Goal: Communication & Community: Answer question/provide support

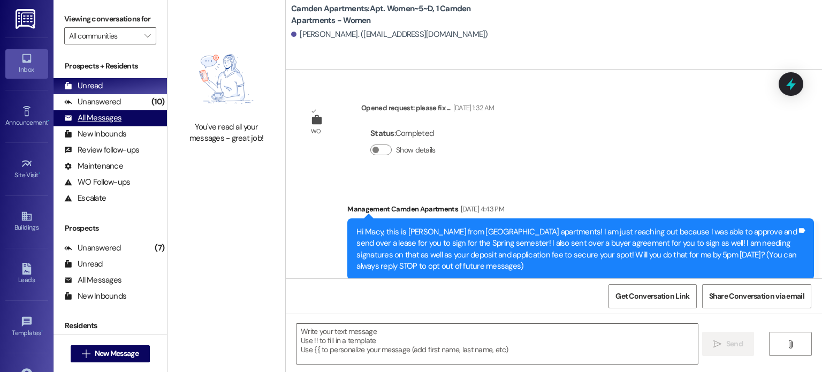
scroll to position [20509, 0]
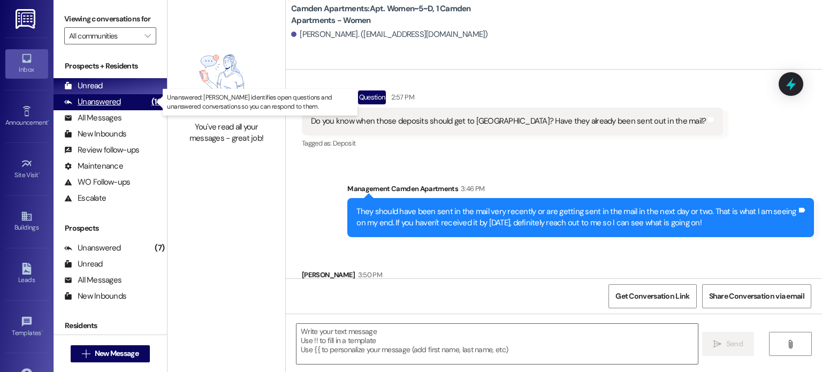
click at [116, 104] on div "Unanswered" at bounding box center [92, 101] width 57 height 11
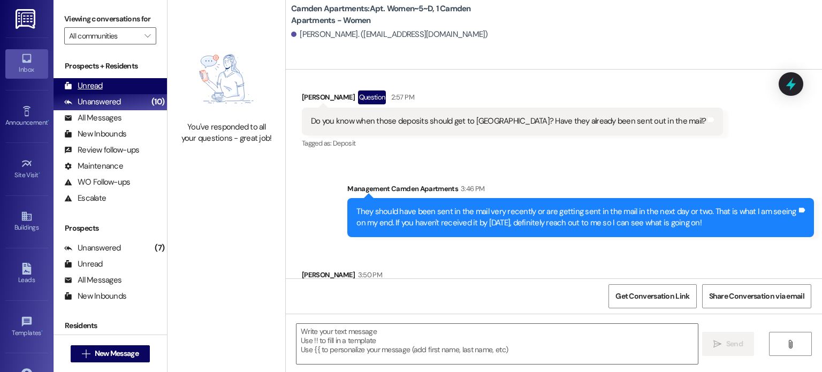
click at [121, 87] on div "Unread (0)" at bounding box center [110, 86] width 113 height 16
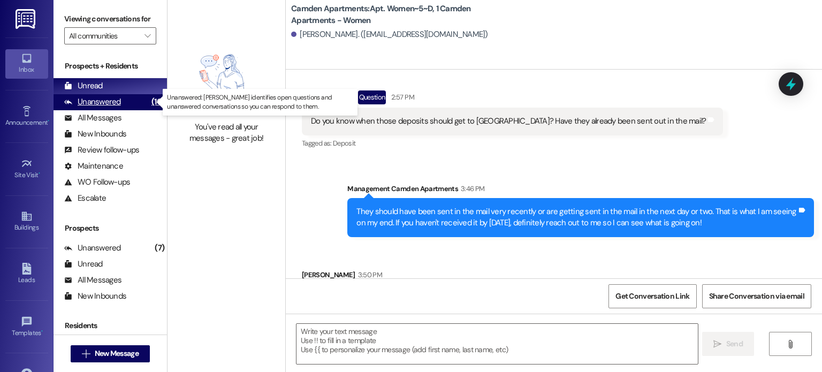
click at [131, 105] on div "Unanswered (10)" at bounding box center [110, 102] width 113 height 16
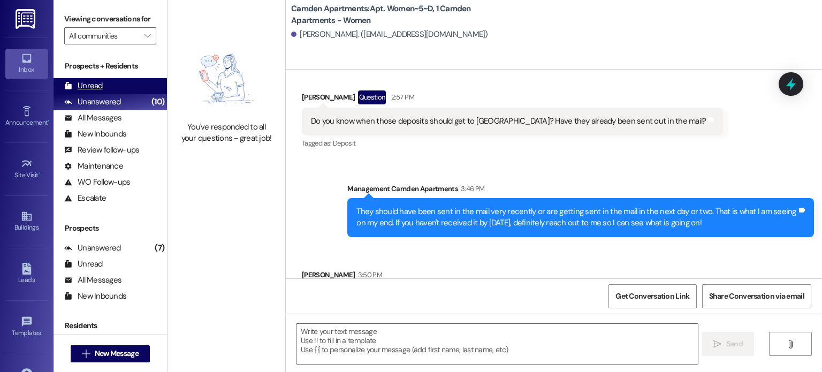
click at [127, 83] on div "Unread (0)" at bounding box center [110, 86] width 113 height 16
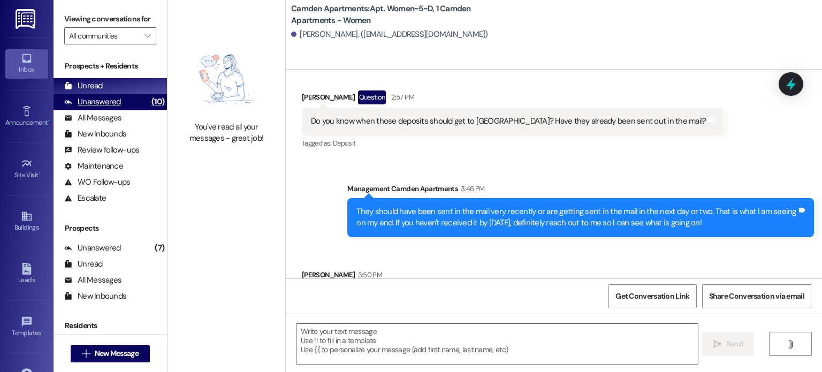
click at [127, 103] on div "Unanswered (10)" at bounding box center [110, 102] width 113 height 16
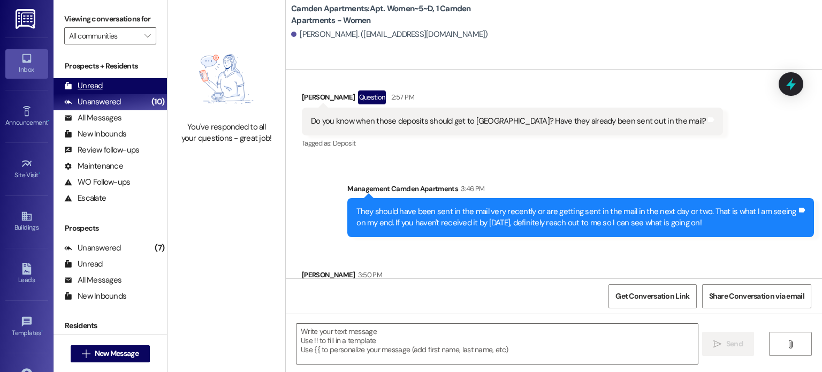
click at [138, 83] on div "Unread (0)" at bounding box center [110, 86] width 113 height 16
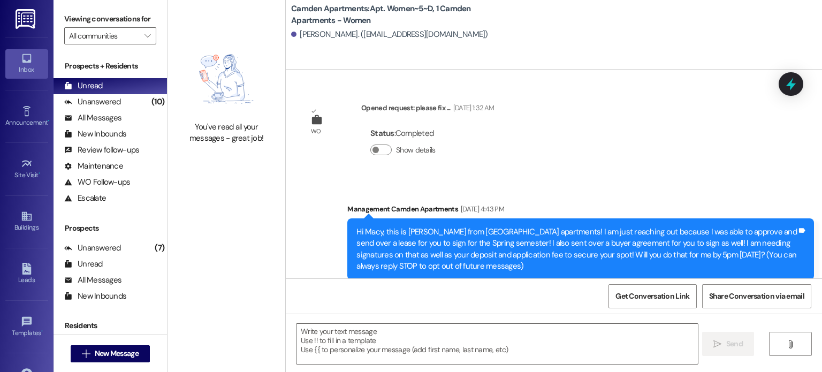
scroll to position [20584, 0]
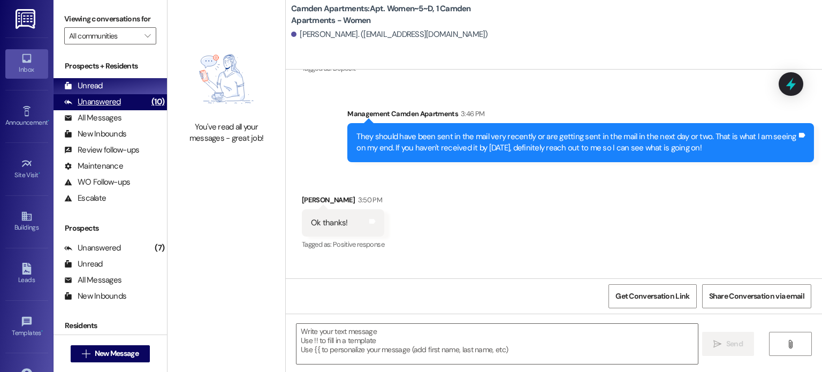
click at [101, 102] on div "Unanswered" at bounding box center [92, 101] width 57 height 11
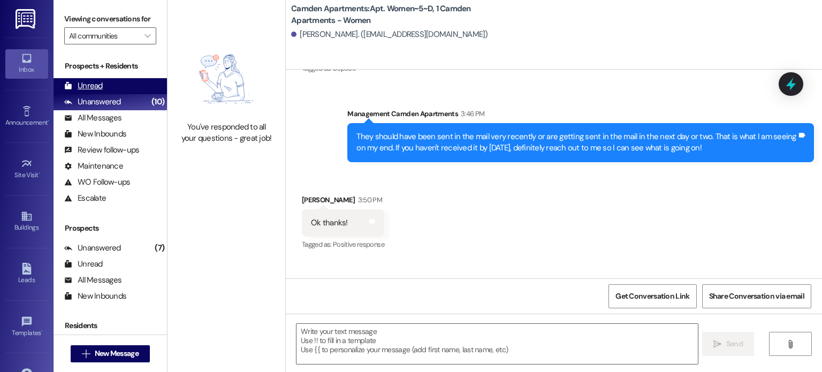
click at [102, 91] on div "Unread (0)" at bounding box center [110, 86] width 113 height 16
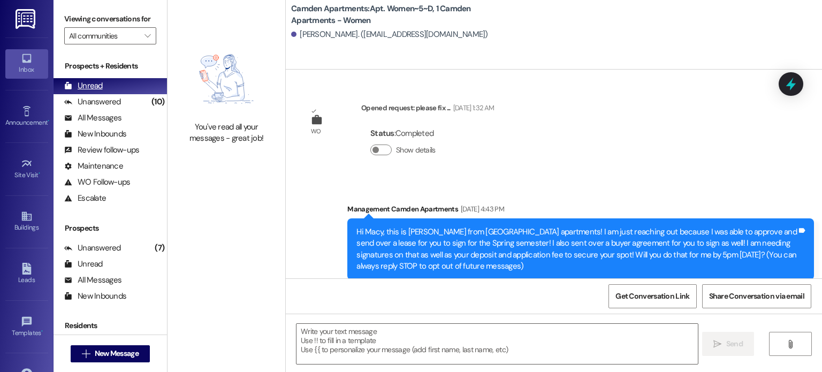
scroll to position [20509, 0]
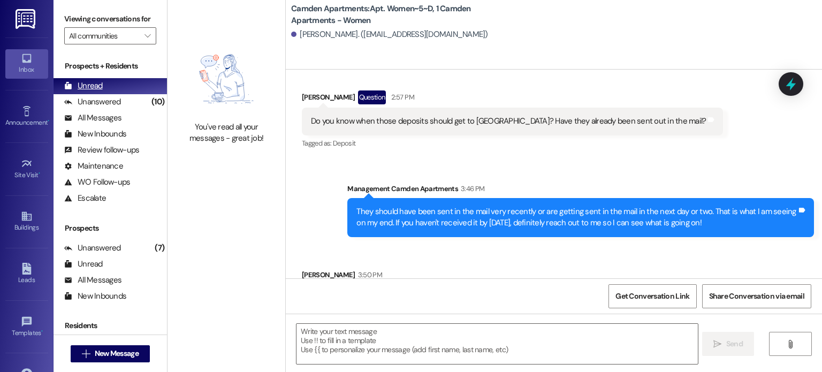
drag, startPoint x: 131, startPoint y: 101, endPoint x: 133, endPoint y: 90, distance: 11.4
click at [131, 101] on div "Unanswered (10)" at bounding box center [110, 102] width 113 height 16
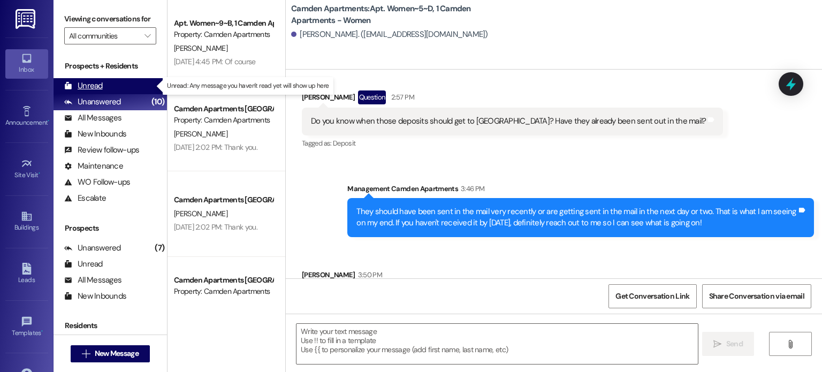
click at [135, 80] on div "Unread (0)" at bounding box center [110, 86] width 113 height 16
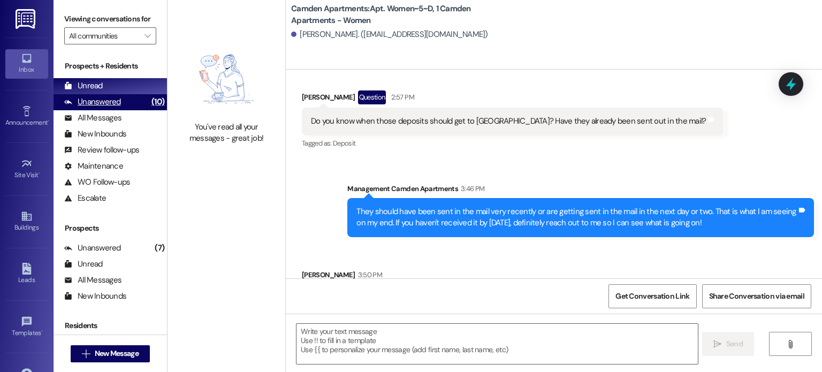
click at [109, 104] on div "Unanswered" at bounding box center [92, 101] width 57 height 11
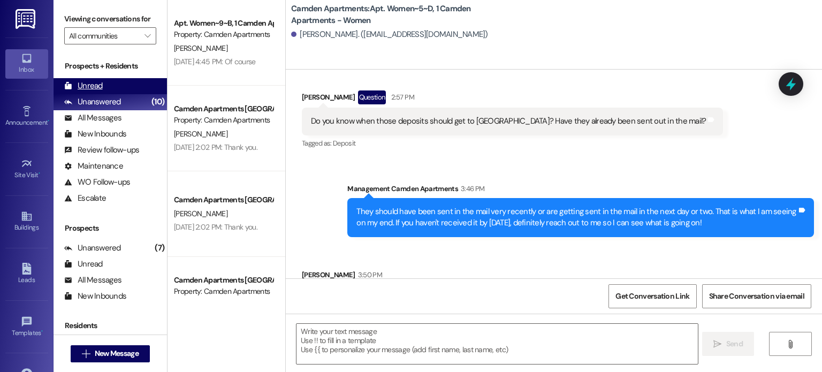
click at [118, 85] on div "Unread (0)" at bounding box center [110, 86] width 113 height 16
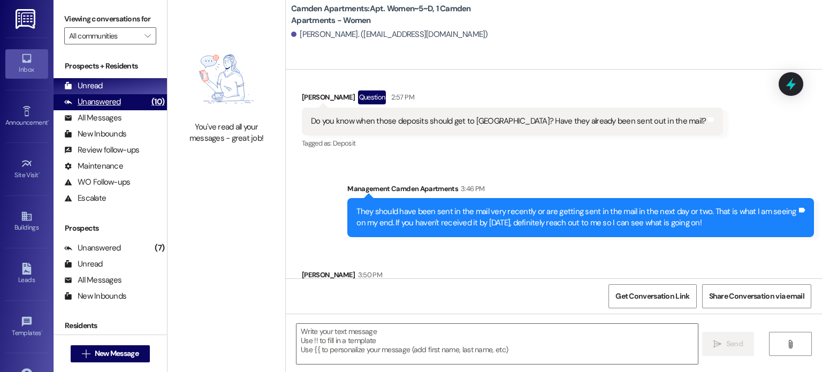
click at [138, 106] on div "Unanswered (10)" at bounding box center [110, 102] width 113 height 16
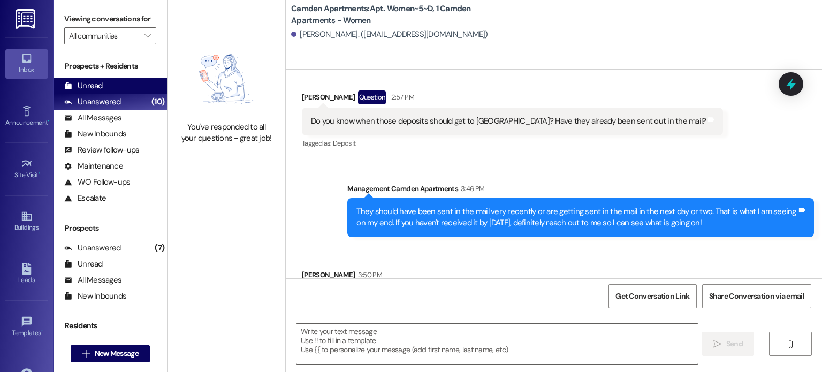
click at [137, 85] on div "Unread (0)" at bounding box center [110, 86] width 113 height 16
